Goal: Check status: Check status

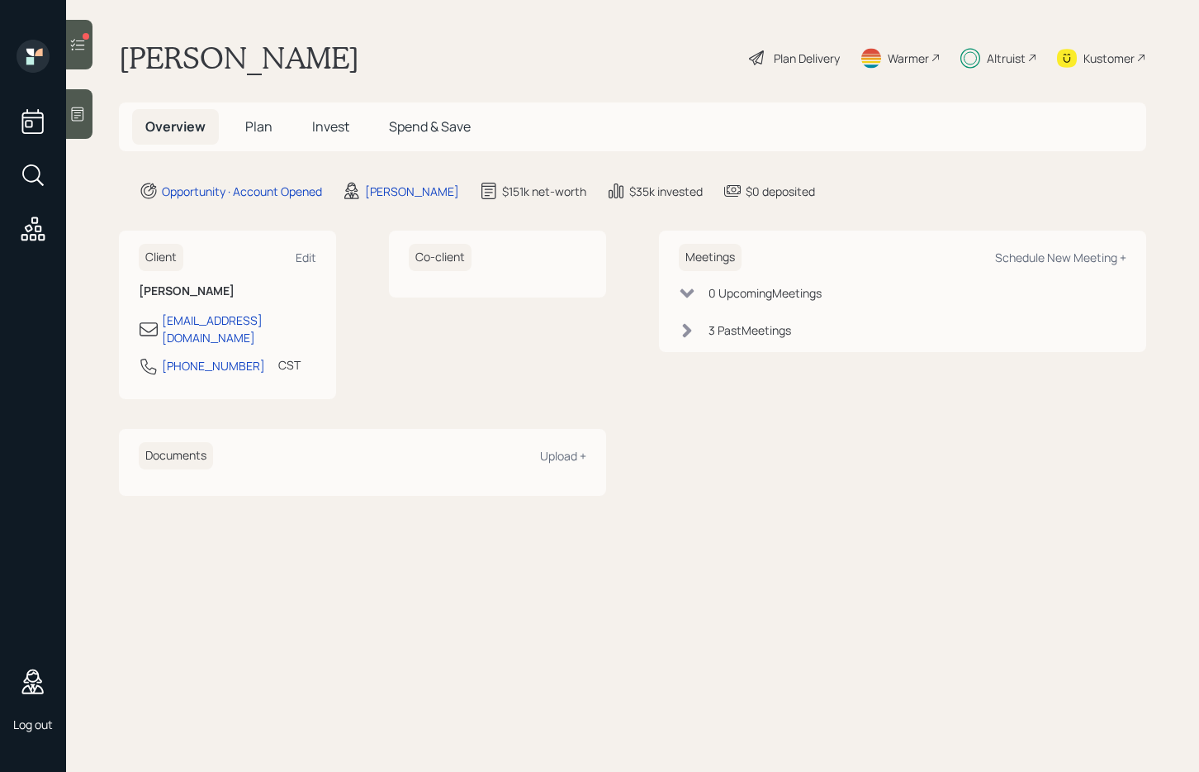
click at [324, 126] on span "Invest" at bounding box center [330, 126] width 37 height 18
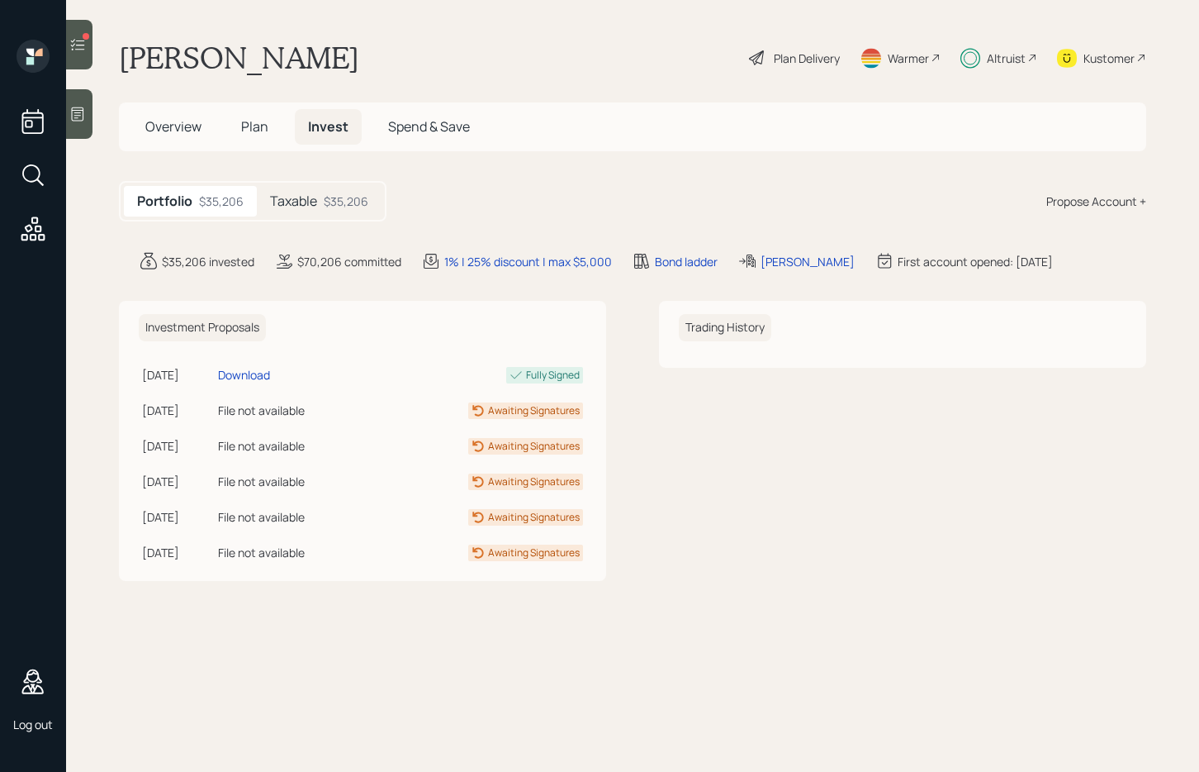
click at [335, 200] on div "$35,206" at bounding box center [346, 200] width 45 height 17
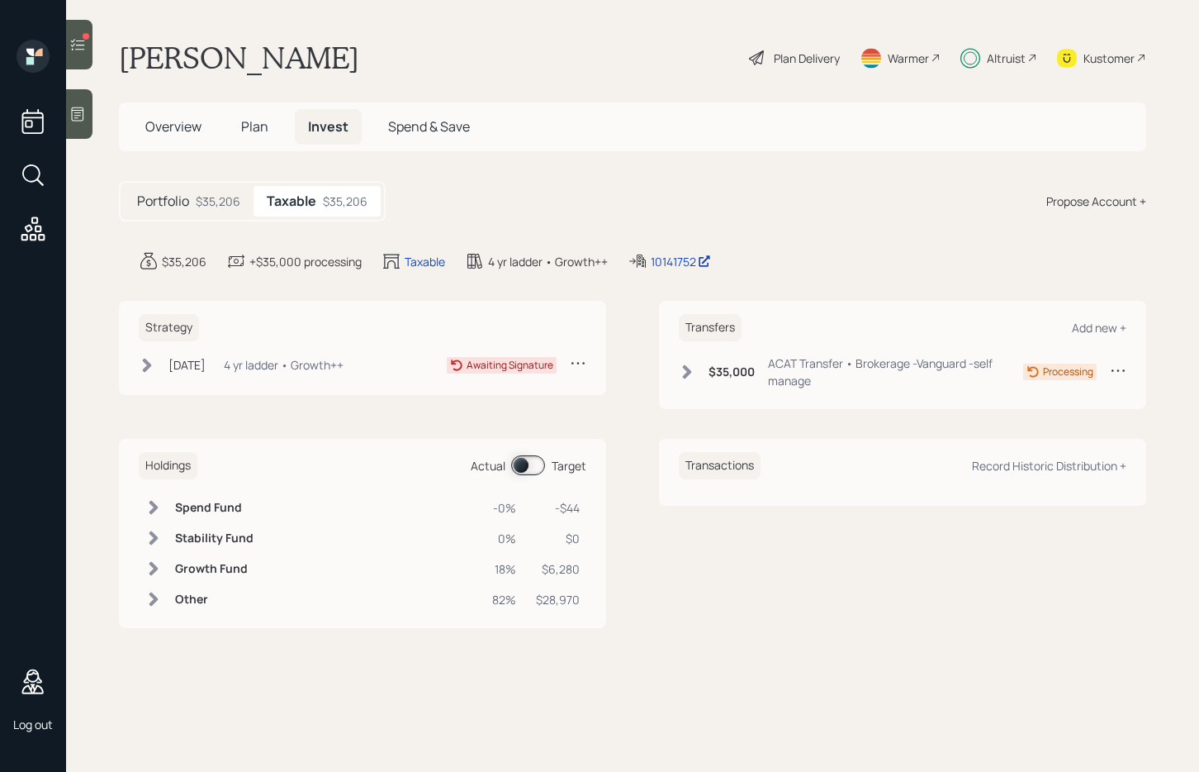
click at [199, 198] on div "$35,206" at bounding box center [218, 200] width 45 height 17
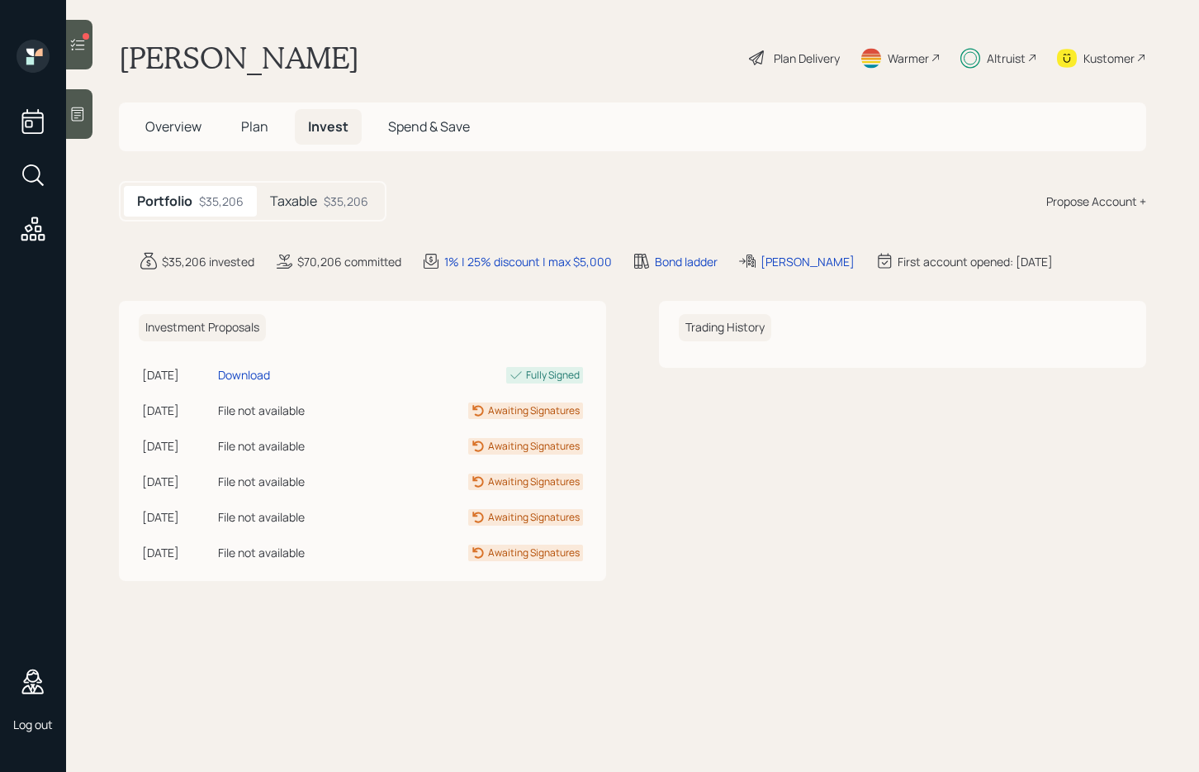
click at [317, 195] on h5 "Taxable" at bounding box center [293, 201] width 47 height 16
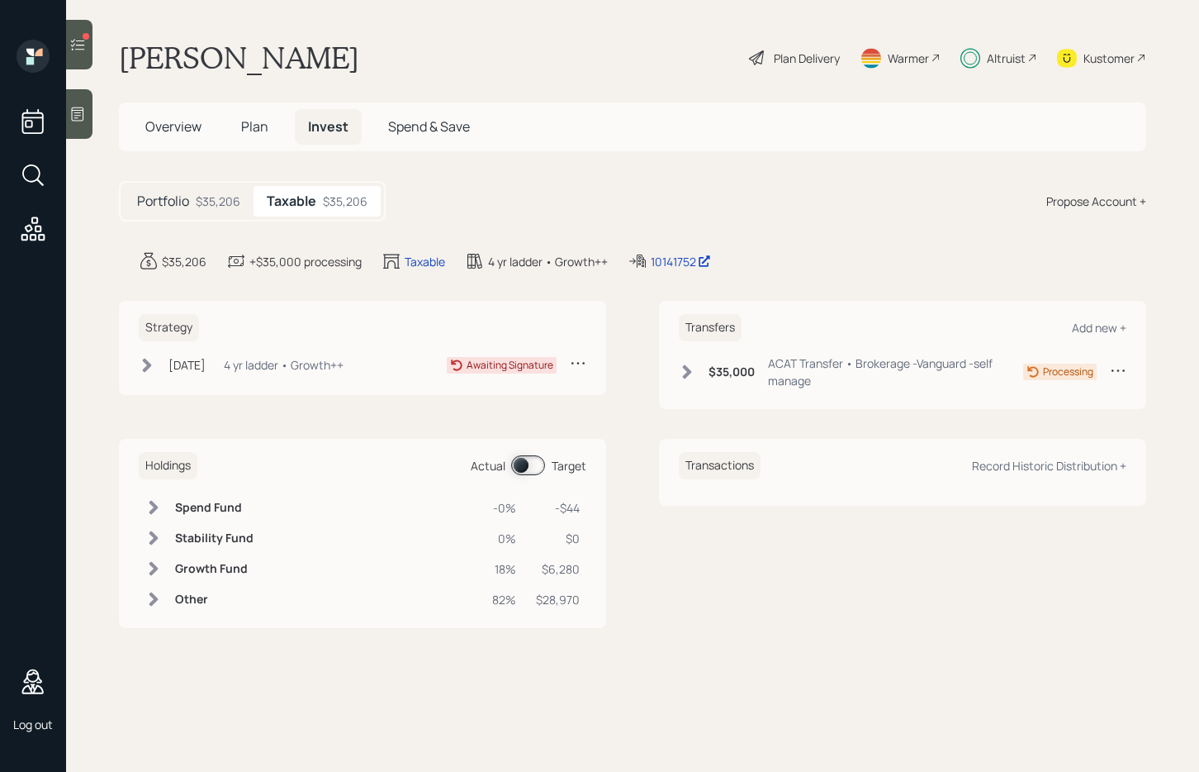
click at [152, 370] on icon at bounding box center [147, 365] width 17 height 17
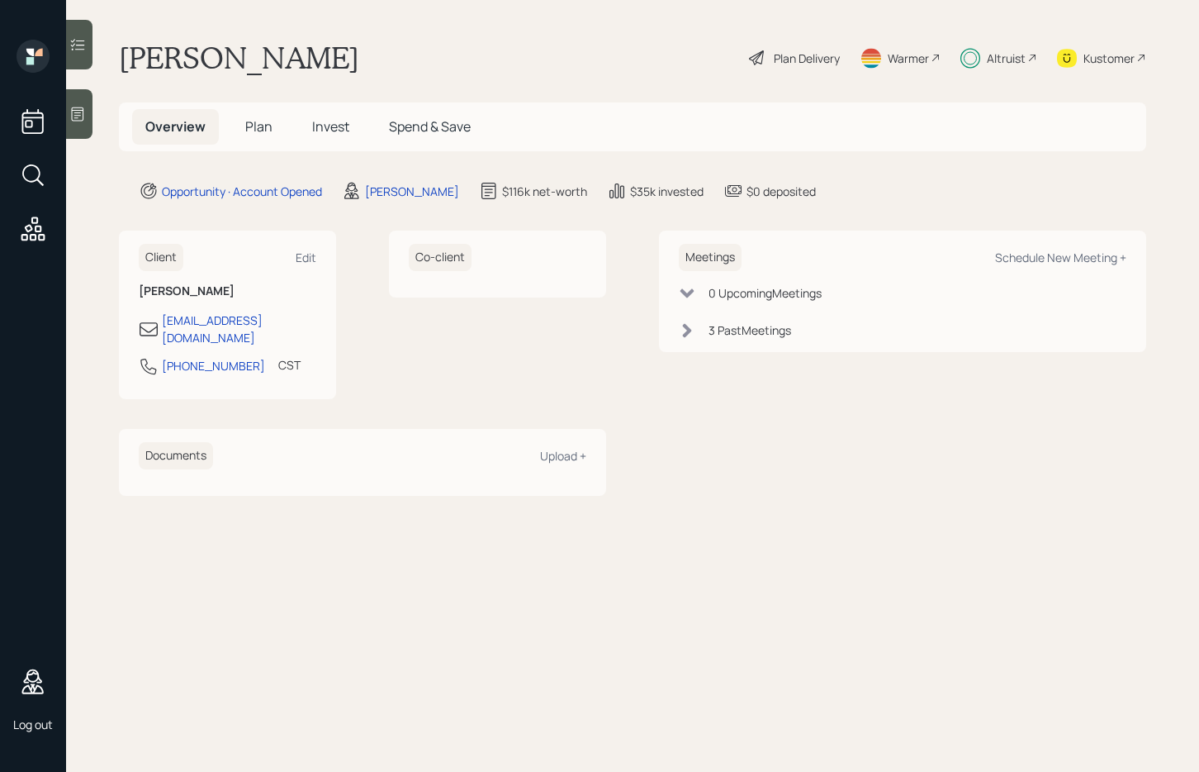
click at [312, 124] on span "Invest" at bounding box center [330, 126] width 37 height 18
